Goal: Task Accomplishment & Management: Manage account settings

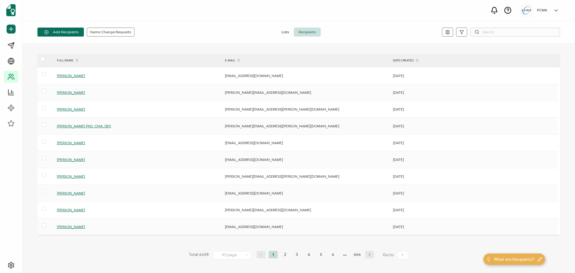
click at [311, 29] on span "Recipients" at bounding box center [307, 32] width 27 height 9
click at [486, 27] on div "Add Recipients Name Change Requests Lists Recipients" at bounding box center [298, 32] width 552 height 22
click at [488, 31] on input "text" at bounding box center [515, 32] width 90 height 9
paste input "[EMAIL_ADDRESS][DOMAIN_NAME]"
type input "[EMAIL_ADDRESS][DOMAIN_NAME]"
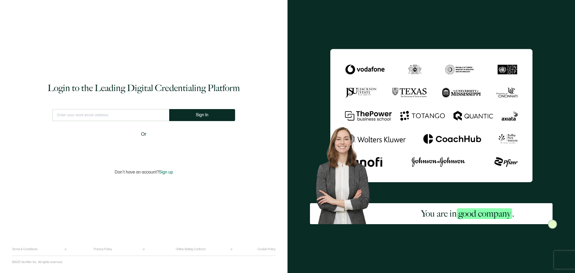
click at [112, 115] on input "text" at bounding box center [110, 115] width 117 height 12
type input "[EMAIL_ADDRESS][DOMAIN_NAME]"
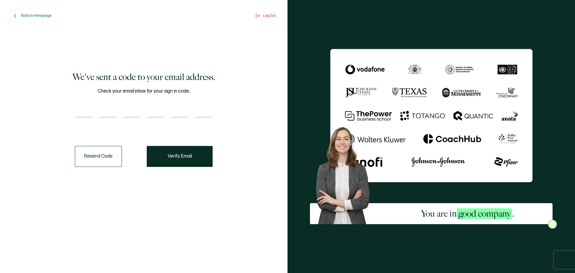
click at [80, 114] on input "number" at bounding box center [84, 111] width 18 height 12
paste input "5"
type input "5"
type input "0"
type input "8"
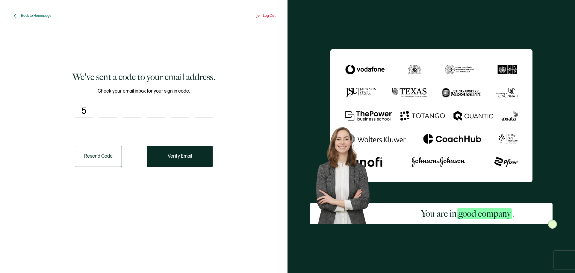
type input "6"
type input "8"
type input "7"
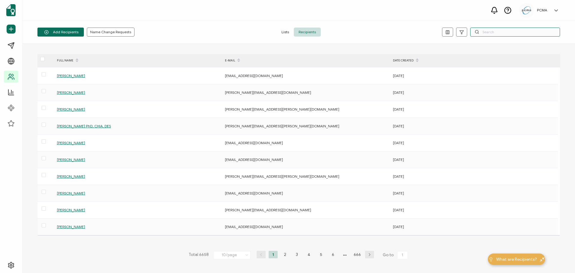
click at [495, 32] on input "text" at bounding box center [515, 32] width 90 height 9
paste input "[EMAIL_ADDRESS][DOMAIN_NAME]"
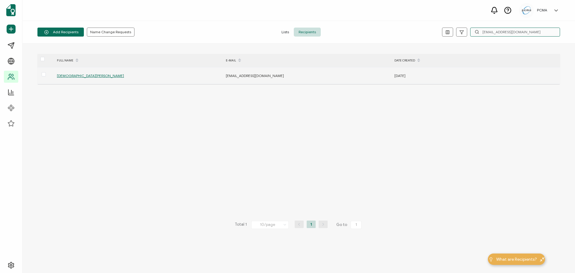
type input "[EMAIL_ADDRESS][DOMAIN_NAME]"
click at [69, 76] on span "[DEMOGRAPHIC_DATA][PERSON_NAME]" at bounding box center [90, 75] width 67 height 4
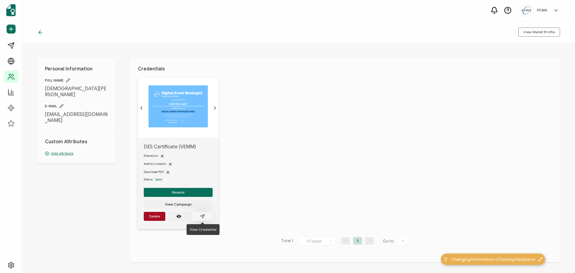
click at [207, 217] on button "button" at bounding box center [202, 216] width 21 height 9
